Goal: Task Accomplishment & Management: Manage account settings

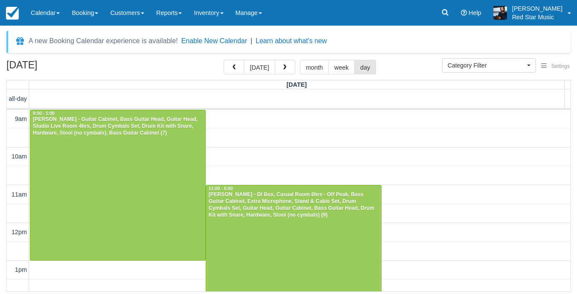
select select
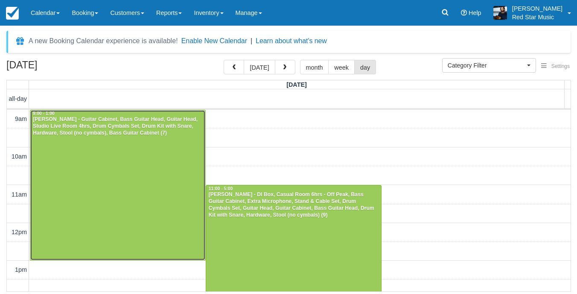
click at [79, 161] on div at bounding box center [117, 185] width 175 height 150
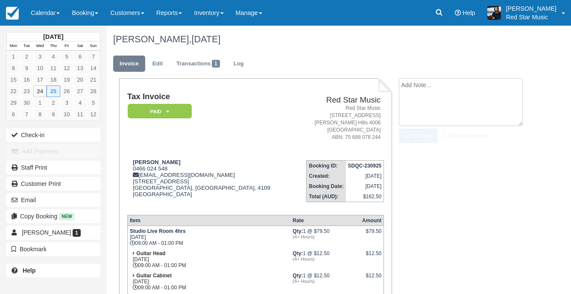
click at [425, 87] on textarea at bounding box center [461, 102] width 124 height 48
type textarea "4"
click at [412, 138] on icon "button" at bounding box center [408, 136] width 9 height 6
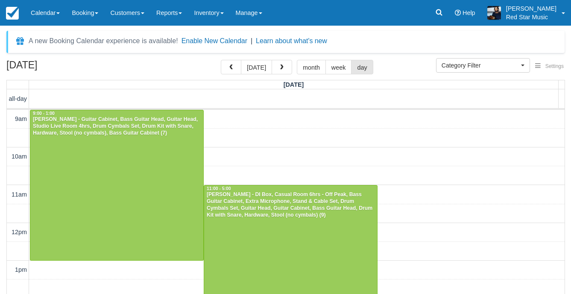
select select
click at [302, 191] on div "11:00 - 5:00" at bounding box center [290, 189] width 169 height 6
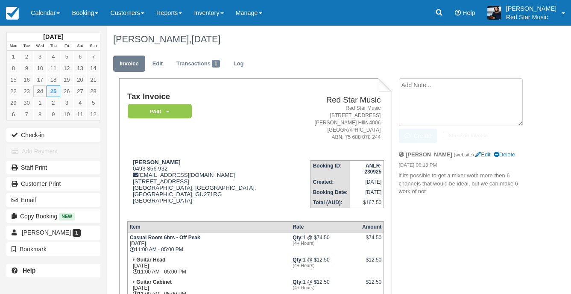
click at [471, 92] on textarea at bounding box center [461, 102] width 124 height 48
type textarea "3"
click at [412, 137] on icon "button" at bounding box center [408, 136] width 9 height 6
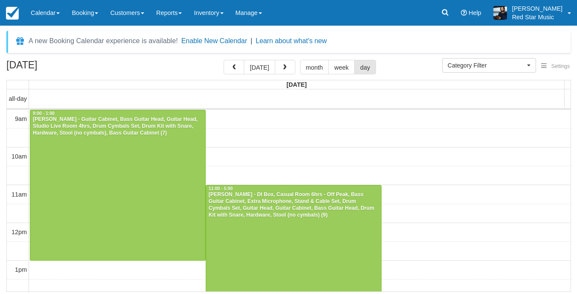
select select
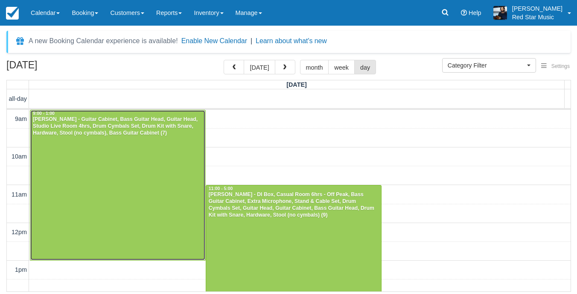
click at [170, 135] on div "[PERSON_NAME] - Guitar Cabinet, Bass Guitar Head, Guitar Head, Studio Live Room…" at bounding box center [117, 126] width 171 height 20
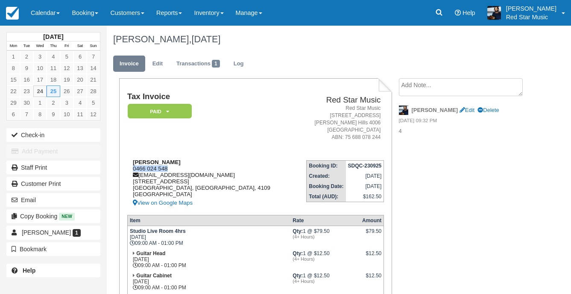
drag, startPoint x: 171, startPoint y: 167, endPoint x: 128, endPoint y: 168, distance: 42.7
click at [128, 168] on div "Jingwen zhang 0466 024 548 gz1300724613@gmail.com 429 Mains Rd, Macgregor QLD 4…" at bounding box center [210, 183] width 166 height 49
copy div "0466 024 548"
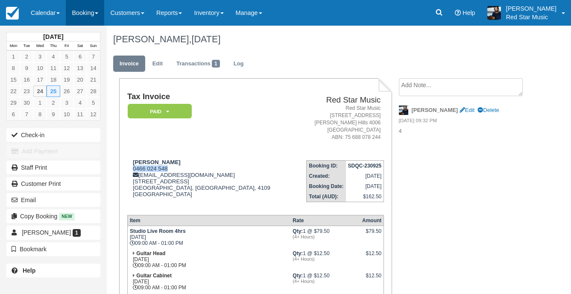
copy div "0466 024 548"
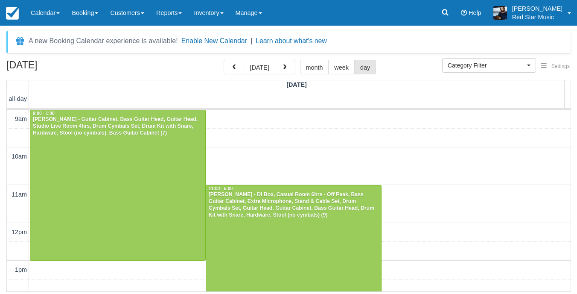
select select
click at [257, 67] on button "[DATE]" at bounding box center [259, 67] width 31 height 15
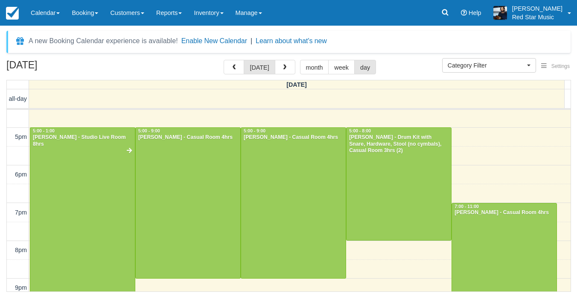
scroll to position [299, 0]
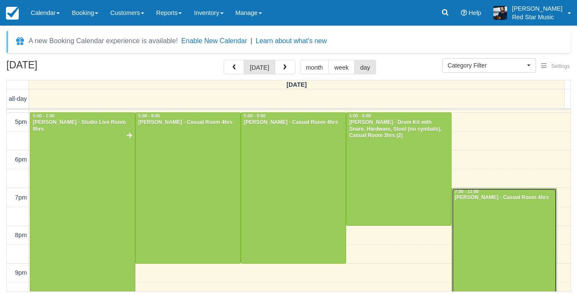
click at [512, 259] on div at bounding box center [504, 263] width 105 height 150
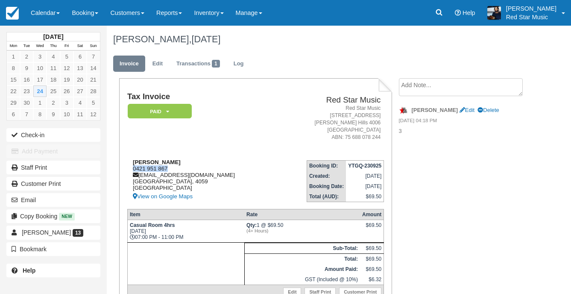
drag, startPoint x: 169, startPoint y: 168, endPoint x: 131, endPoint y: 169, distance: 38.0
click at [131, 169] on div "[PERSON_NAME] 0421 951 867 [EMAIL_ADDRESS][DOMAIN_NAME] [GEOGRAPHIC_DATA] View …" at bounding box center [201, 180] width 149 height 43
copy div "0421 951 867"
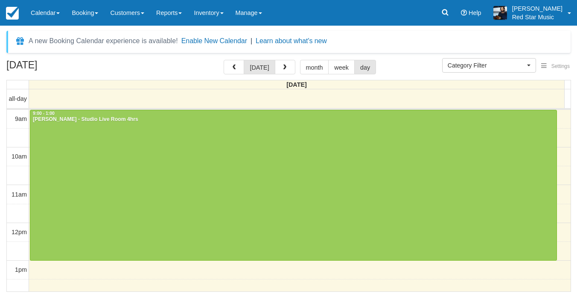
select select
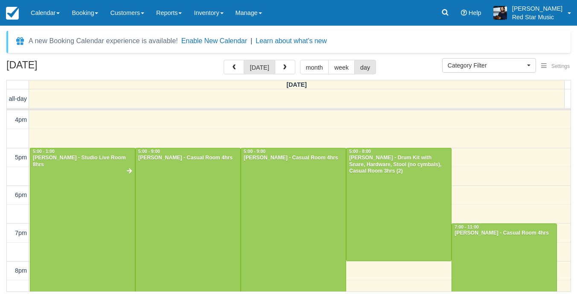
scroll to position [384, 0]
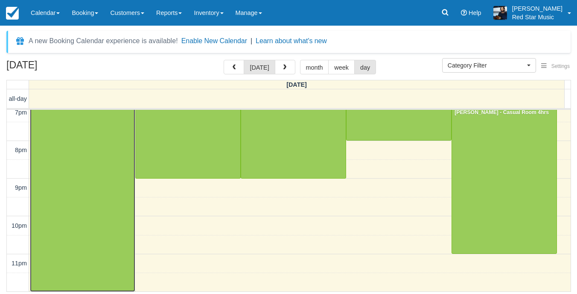
click at [67, 175] on div at bounding box center [82, 159] width 105 height 263
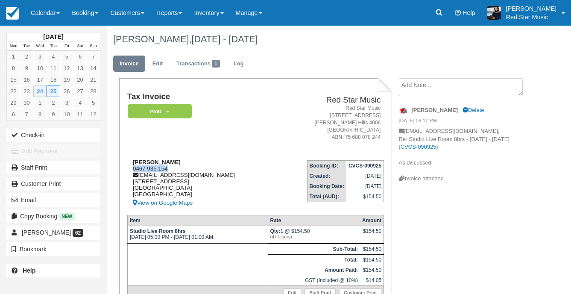
drag, startPoint x: 170, startPoint y: 170, endPoint x: 129, endPoint y: 169, distance: 40.5
click at [129, 169] on div "[PERSON_NAME] 0467 935 154 [EMAIL_ADDRESS][DOMAIN_NAME] [STREET_ADDRESS] View o…" at bounding box center [201, 183] width 149 height 49
copy div "0467 935 154"
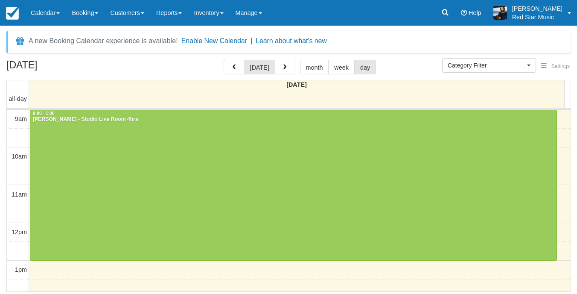
select select
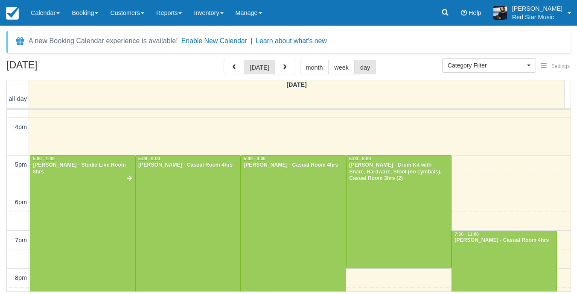
scroll to position [256, 0]
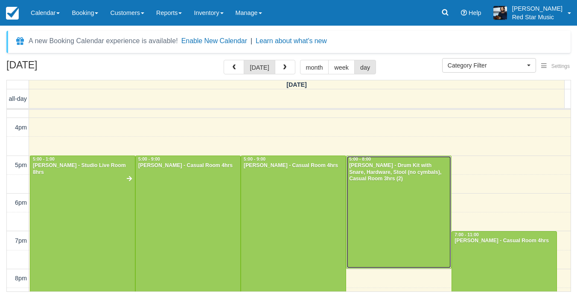
click at [385, 234] on div at bounding box center [398, 212] width 105 height 112
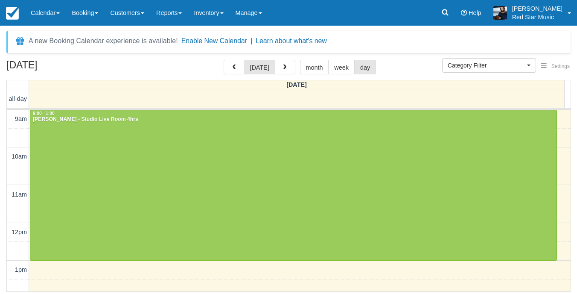
select select
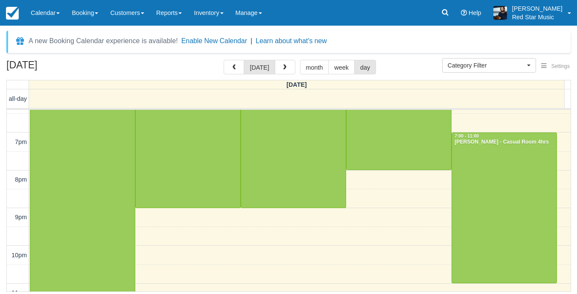
scroll to position [341, 0]
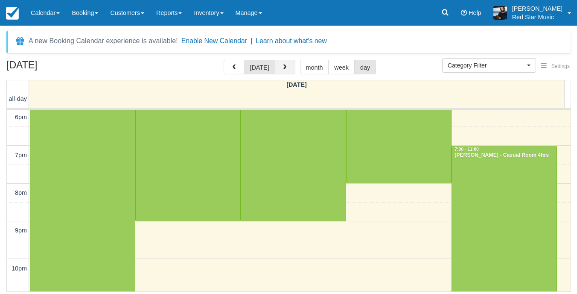
click at [282, 64] on span "button" at bounding box center [285, 67] width 6 height 6
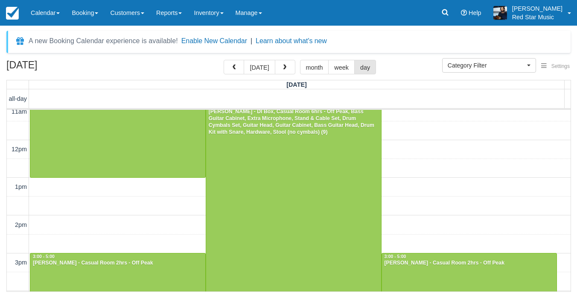
scroll to position [43, 0]
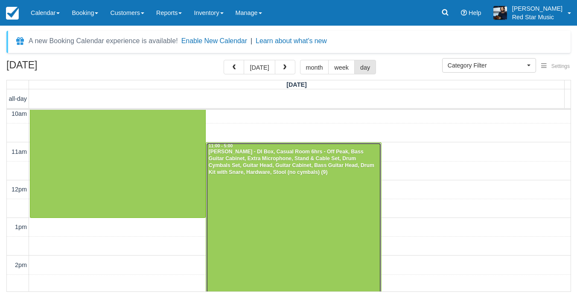
click at [267, 177] on div at bounding box center [293, 255] width 175 height 225
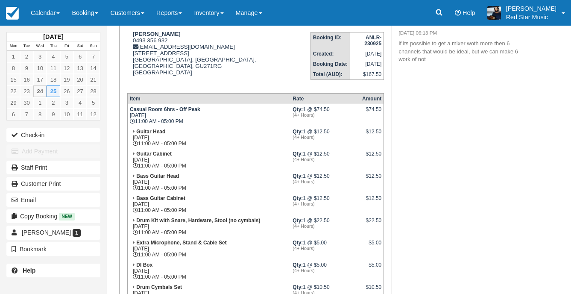
scroll to position [171, 0]
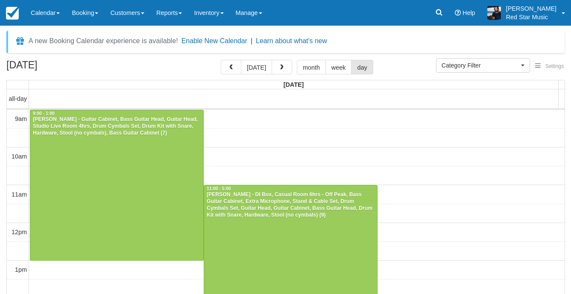
select select
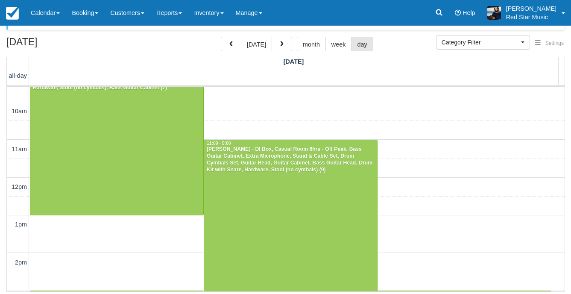
scroll to position [7, 0]
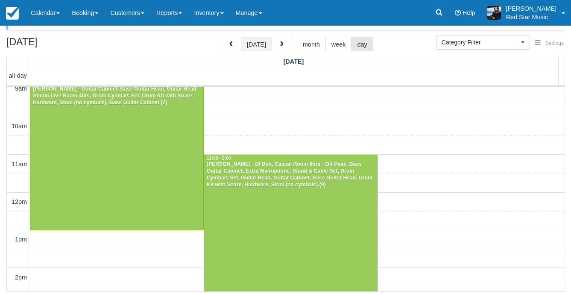
click at [254, 44] on button "[DATE]" at bounding box center [256, 44] width 31 height 15
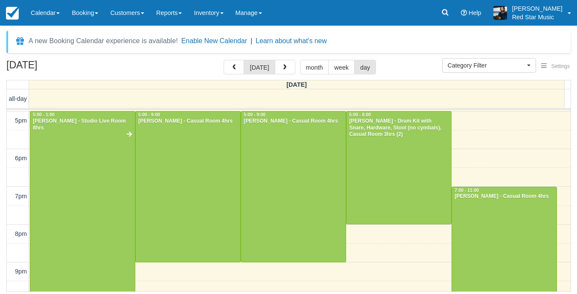
scroll to position [298, 0]
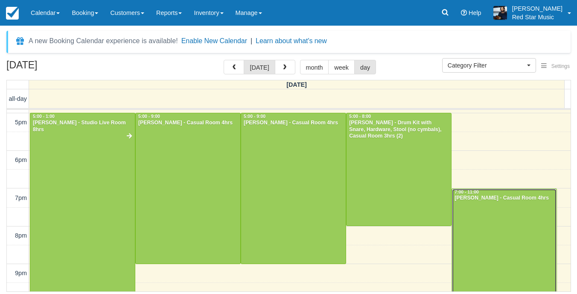
click at [493, 211] on div at bounding box center [504, 264] width 105 height 150
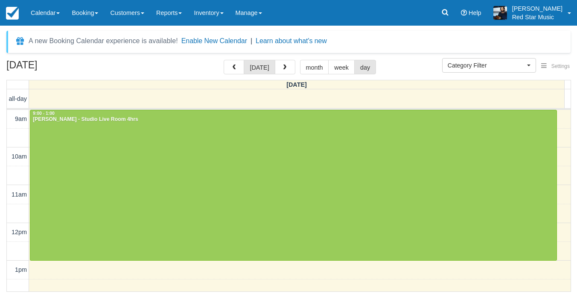
select select
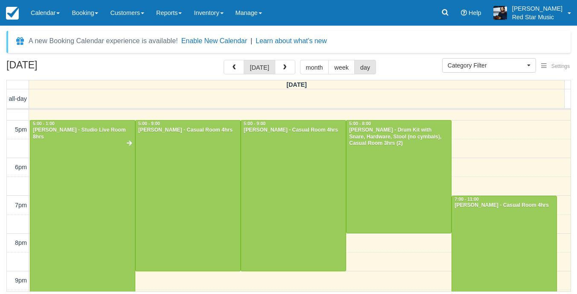
scroll to position [306, 0]
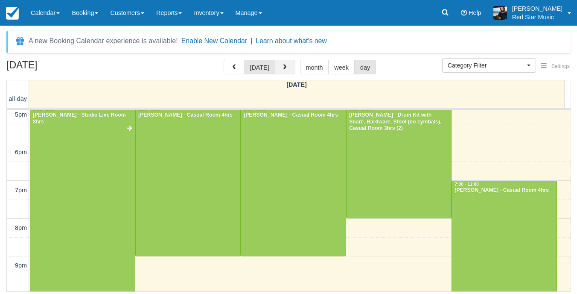
click at [277, 60] on button "button" at bounding box center [285, 67] width 20 height 15
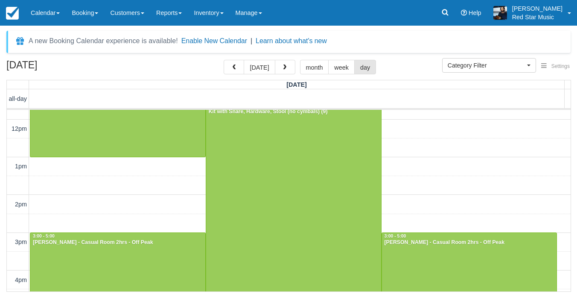
scroll to position [43, 0]
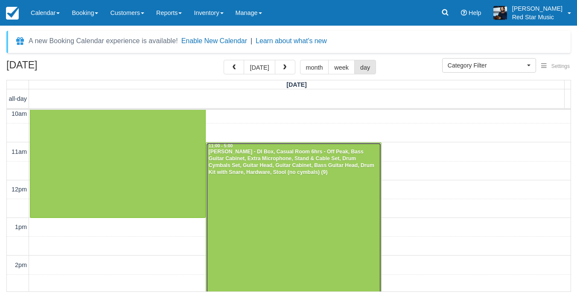
click at [270, 204] on div at bounding box center [293, 255] width 175 height 225
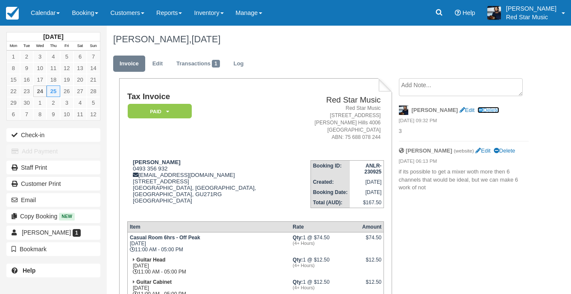
click at [477, 110] on link "Delete" at bounding box center [487, 110] width 21 height 6
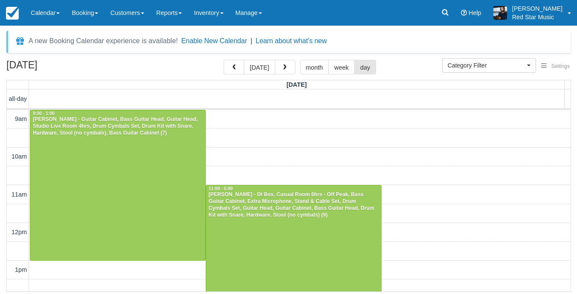
select select
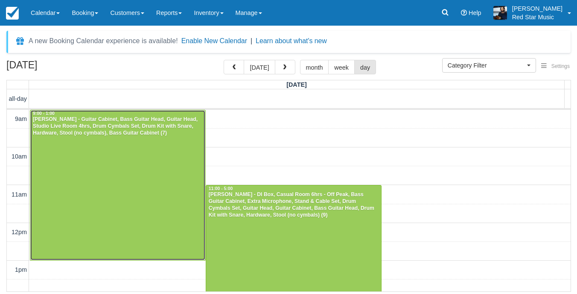
click at [162, 176] on div at bounding box center [117, 185] width 175 height 150
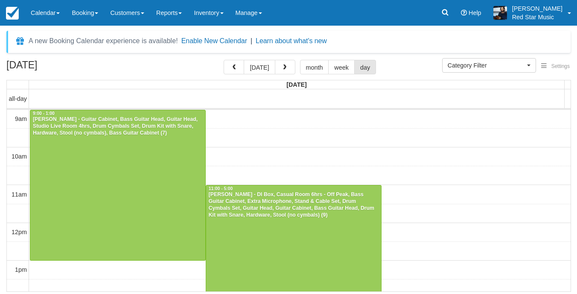
select select
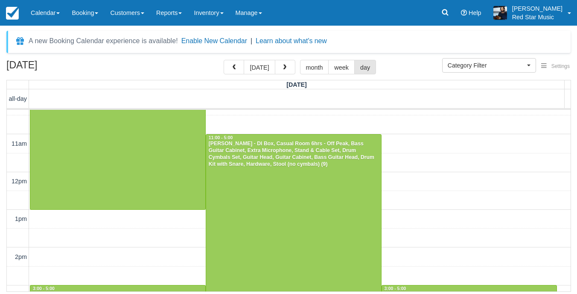
scroll to position [50, 0]
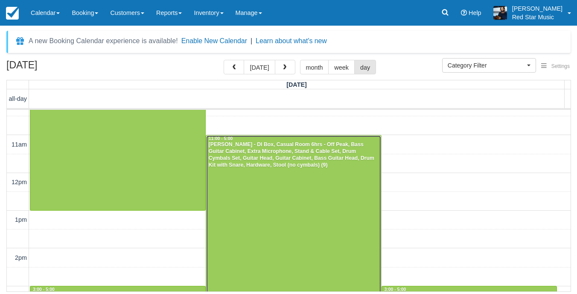
click at [269, 204] on div at bounding box center [293, 247] width 175 height 225
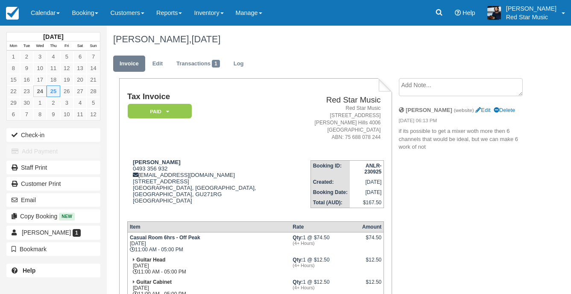
click at [417, 86] on textarea at bounding box center [461, 87] width 124 height 18
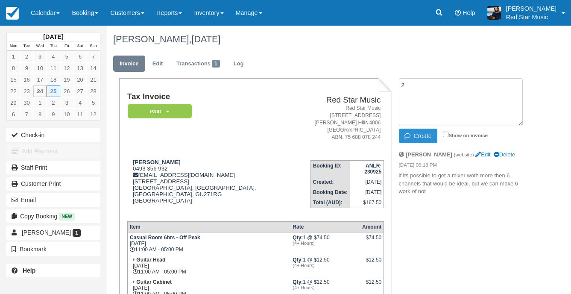
type textarea "2"
click at [418, 137] on button "Create" at bounding box center [418, 135] width 38 height 15
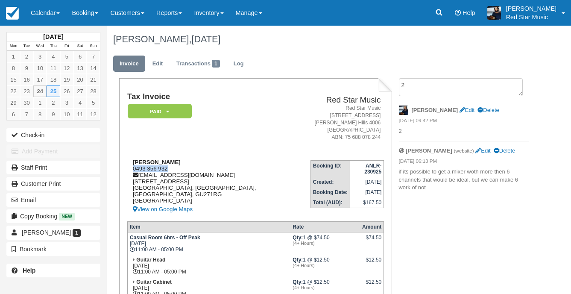
drag, startPoint x: 170, startPoint y: 166, endPoint x: 130, endPoint y: 166, distance: 40.1
click at [130, 166] on div "[PERSON_NAME] 0493 356 932 [EMAIL_ADDRESS][DOMAIN_NAME] [STREET_ADDRESS] View o…" at bounding box center [218, 186] width 183 height 55
copy div "0493 356 932"
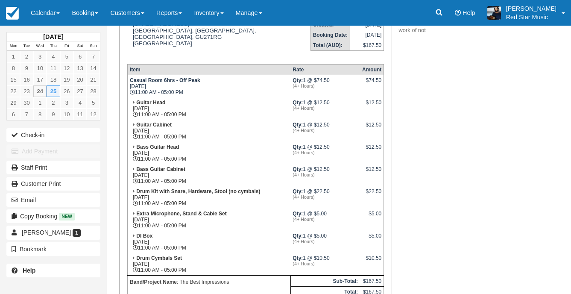
scroll to position [171, 0]
